Goal: Transaction & Acquisition: Obtain resource

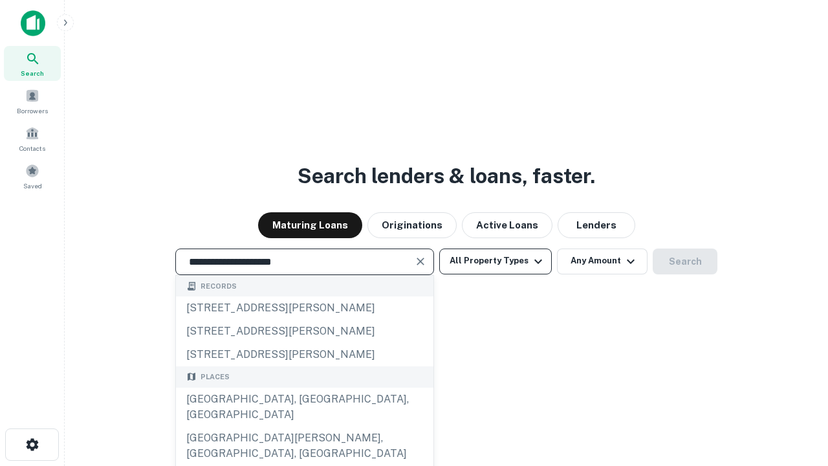
click at [304, 426] on div "[GEOGRAPHIC_DATA], [GEOGRAPHIC_DATA], [GEOGRAPHIC_DATA]" at bounding box center [304, 406] width 257 height 39
type input "**********"
click at [495, 261] on button "All Property Types" at bounding box center [495, 261] width 113 height 26
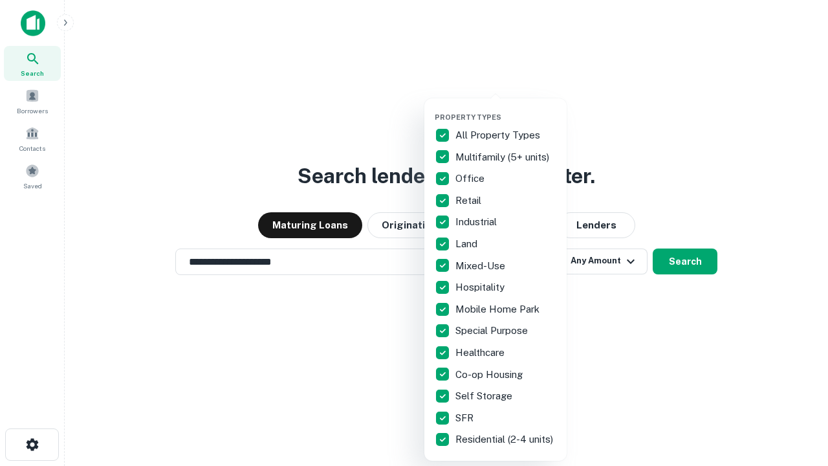
click at [506, 109] on button "button" at bounding box center [506, 109] width 142 height 1
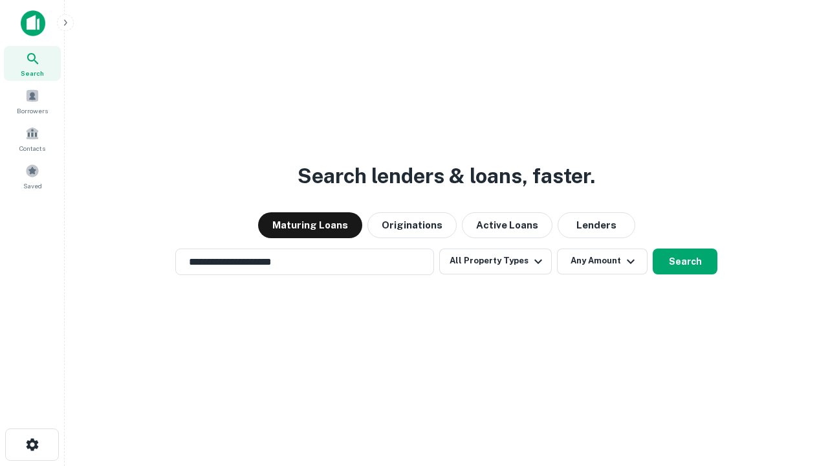
scroll to position [20, 0]
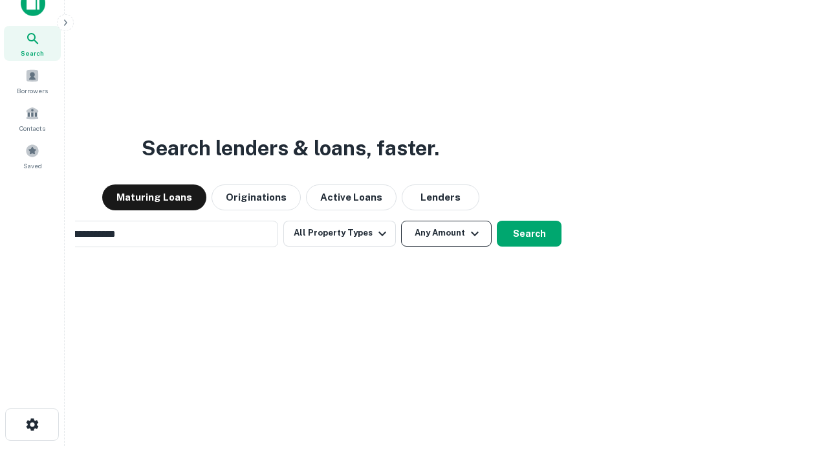
click at [401, 221] on button "Any Amount" at bounding box center [446, 234] width 91 height 26
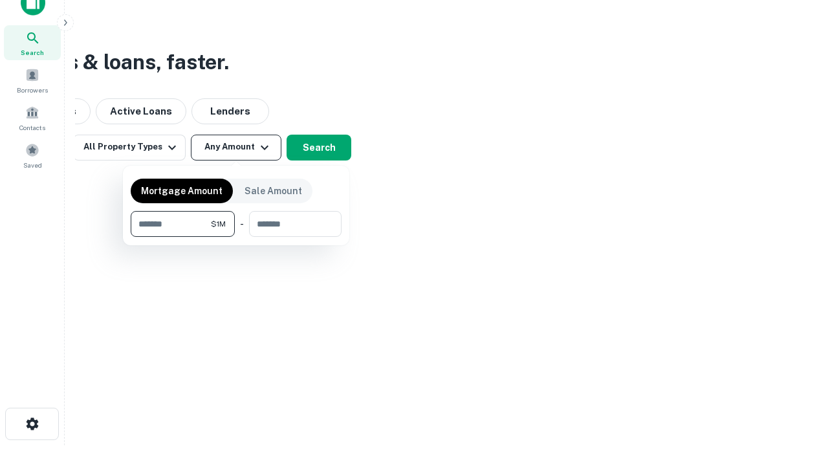
type input "*******"
click at [236, 237] on button "button" at bounding box center [236, 237] width 211 height 1
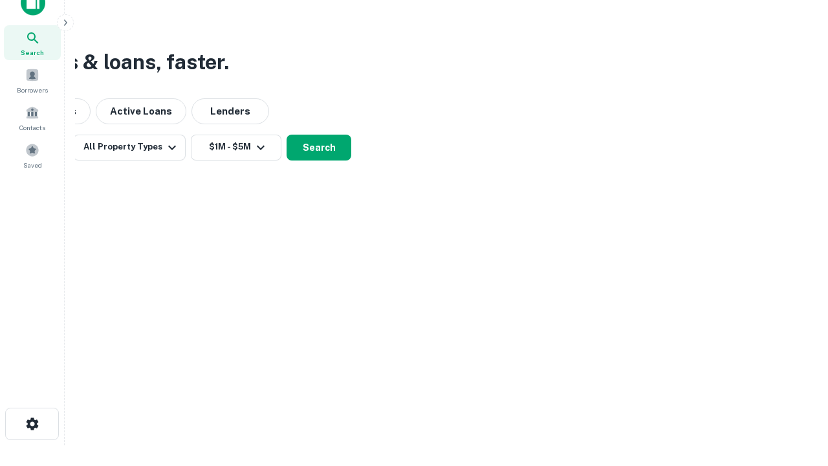
scroll to position [20, 0]
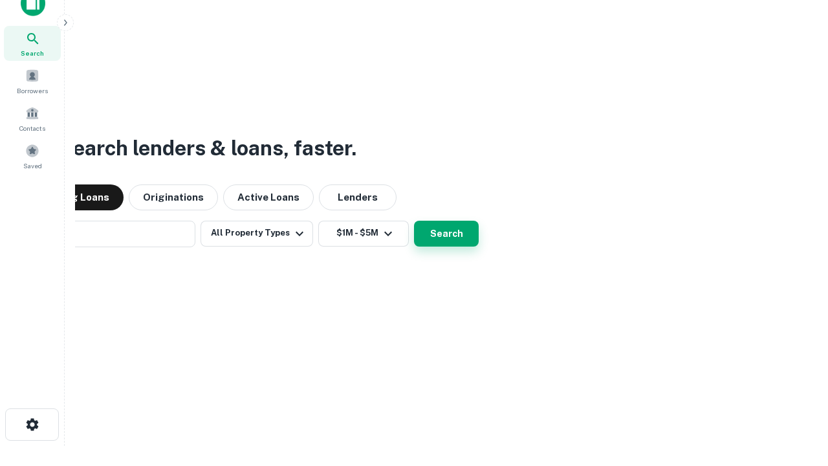
click at [414, 221] on button "Search" at bounding box center [446, 234] width 65 height 26
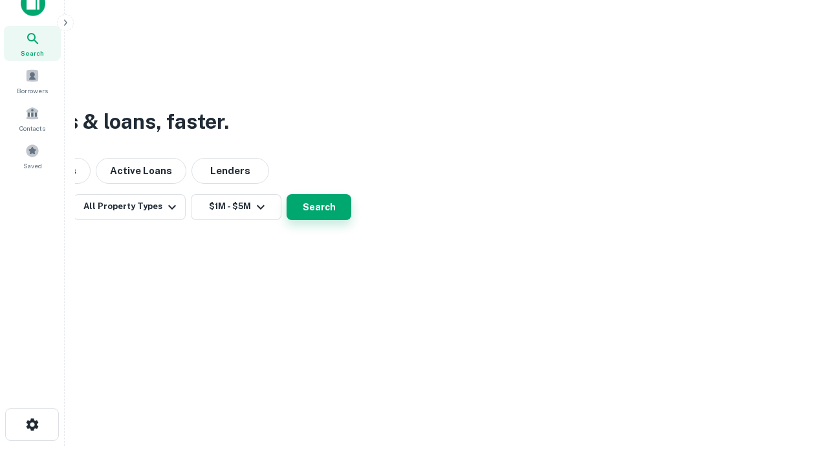
scroll to position [21, 0]
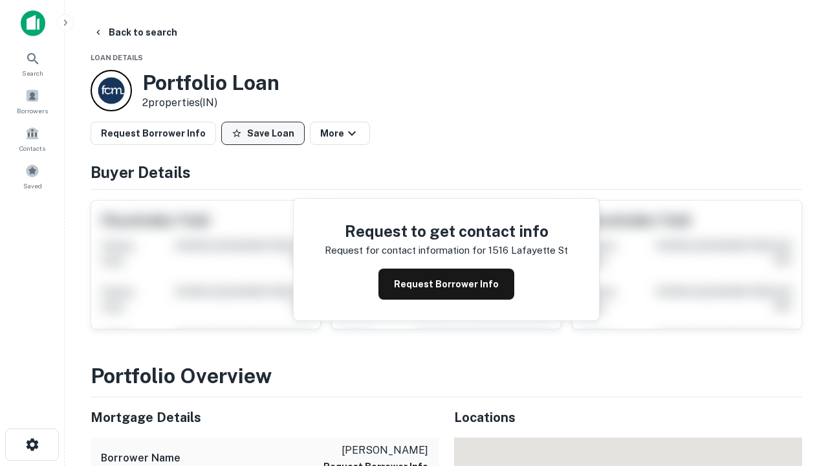
click at [263, 133] on button "Save Loan" at bounding box center [262, 133] width 83 height 23
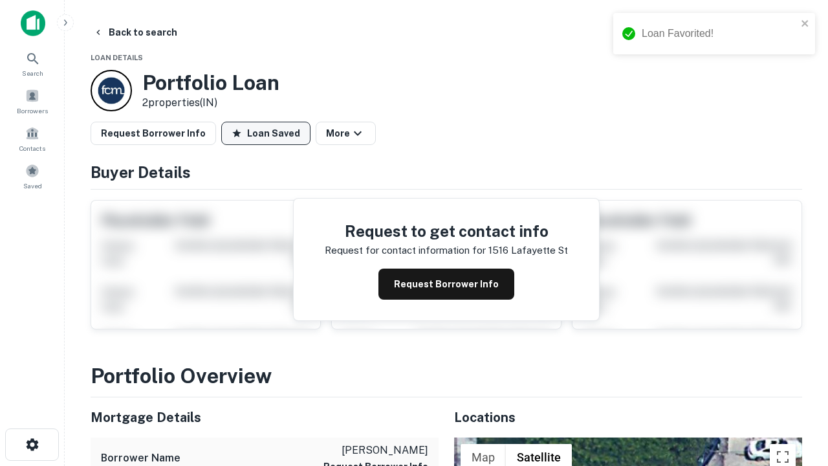
click at [266, 133] on button "Loan Saved" at bounding box center [265, 133] width 89 height 23
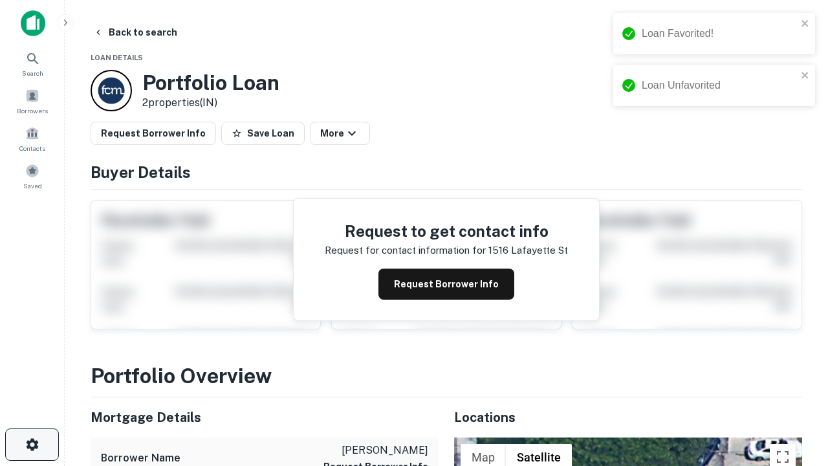
click at [32, 444] on icon "button" at bounding box center [33, 444] width 16 height 16
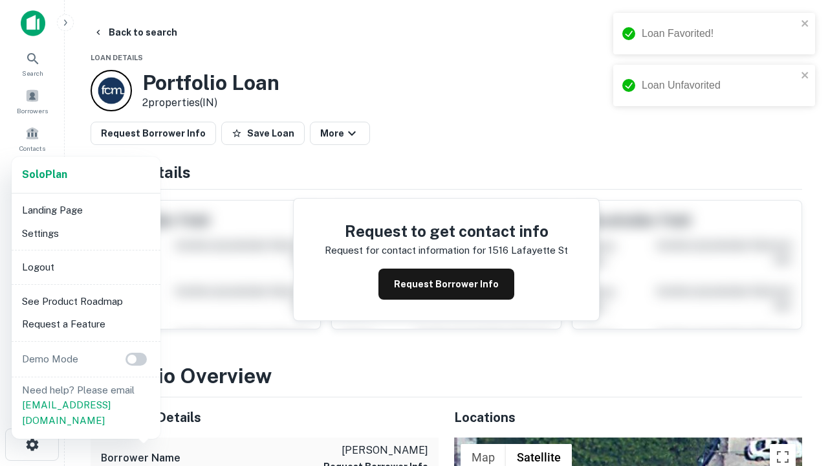
click at [85, 266] on li "Logout" at bounding box center [86, 266] width 138 height 23
